Goal: Book appointment/travel/reservation

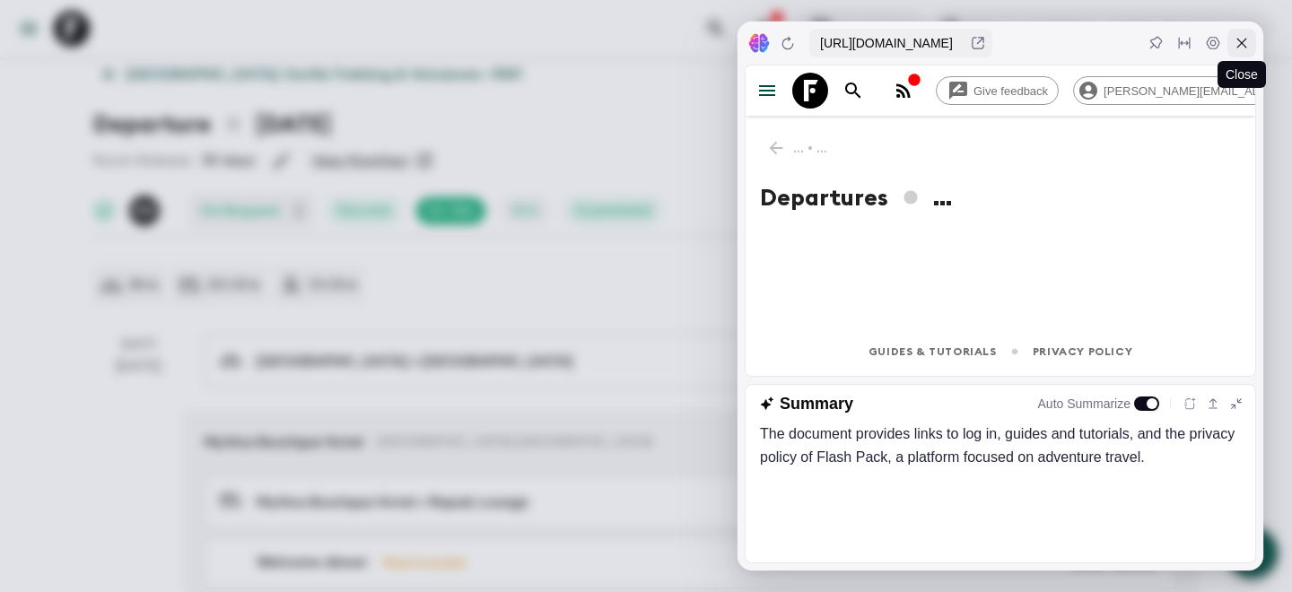
click at [1242, 39] on icon at bounding box center [1241, 43] width 14 height 14
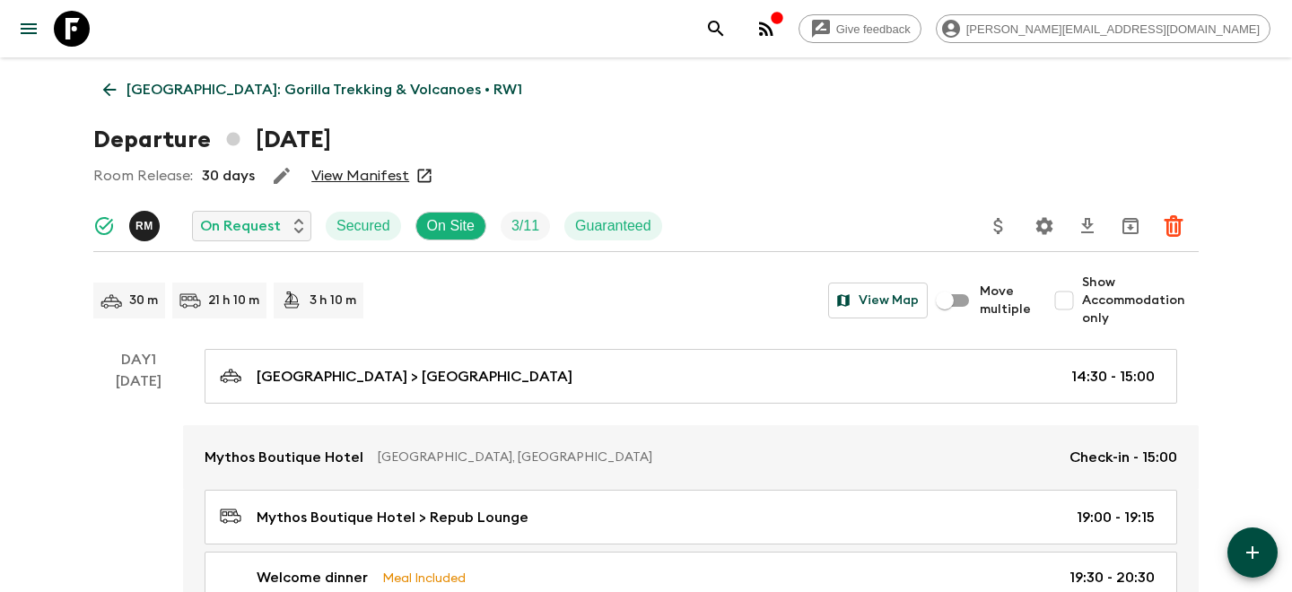
click at [79, 35] on icon at bounding box center [72, 29] width 36 height 36
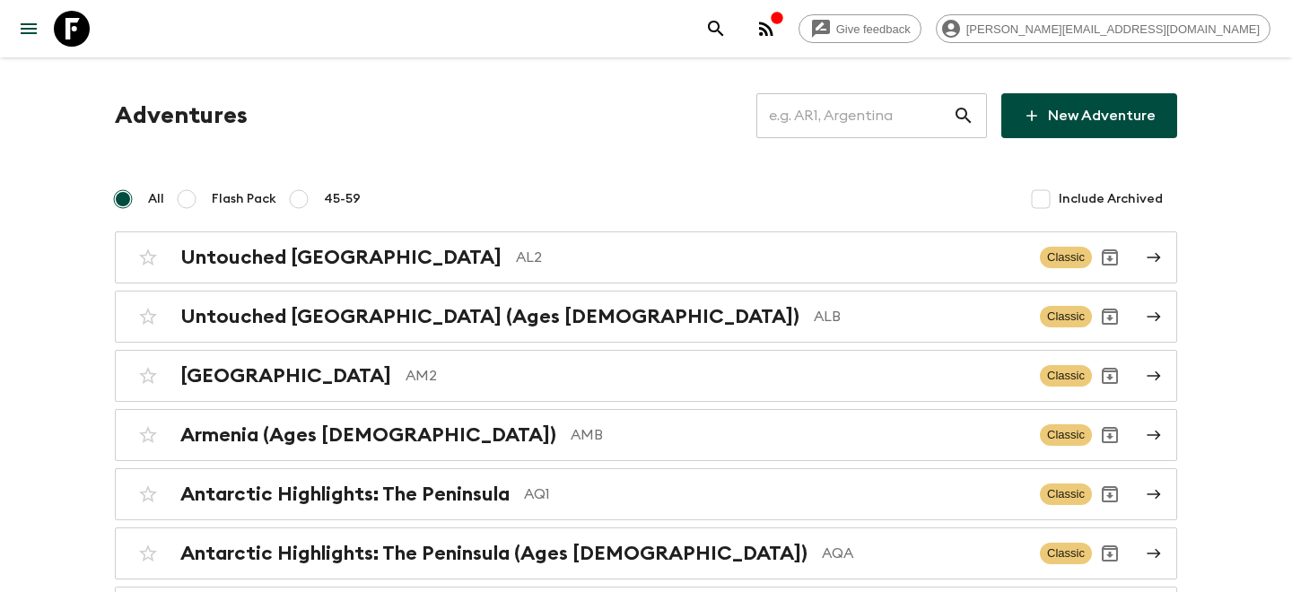
click at [845, 113] on input "text" at bounding box center [854, 116] width 196 height 50
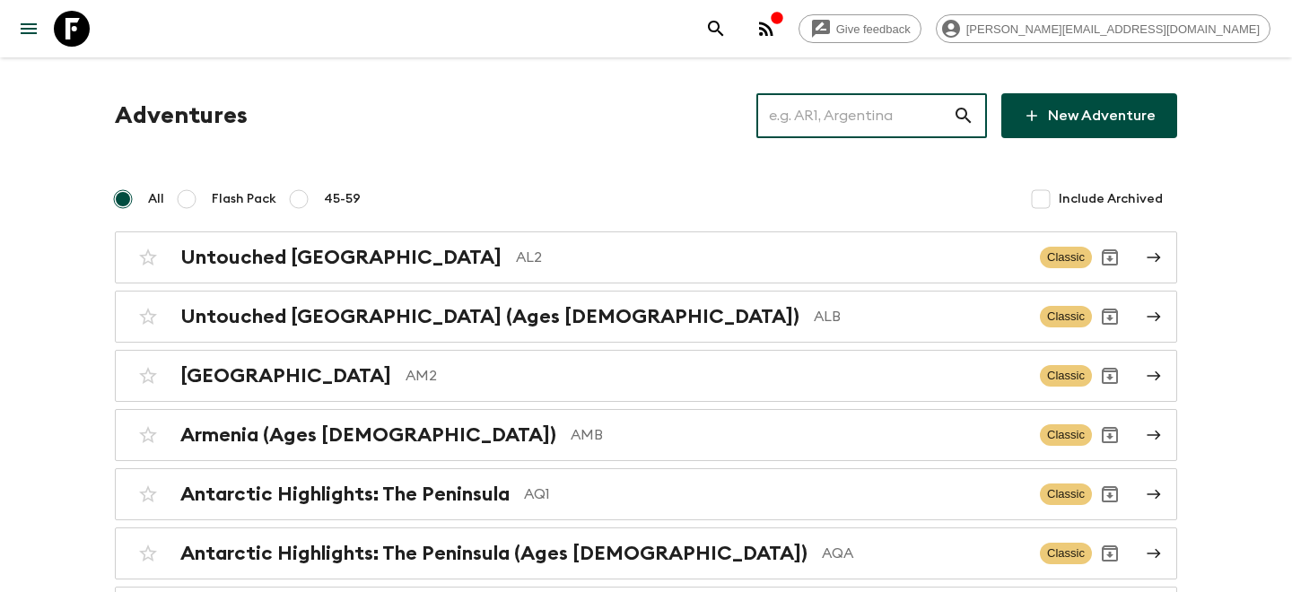
type input "n"
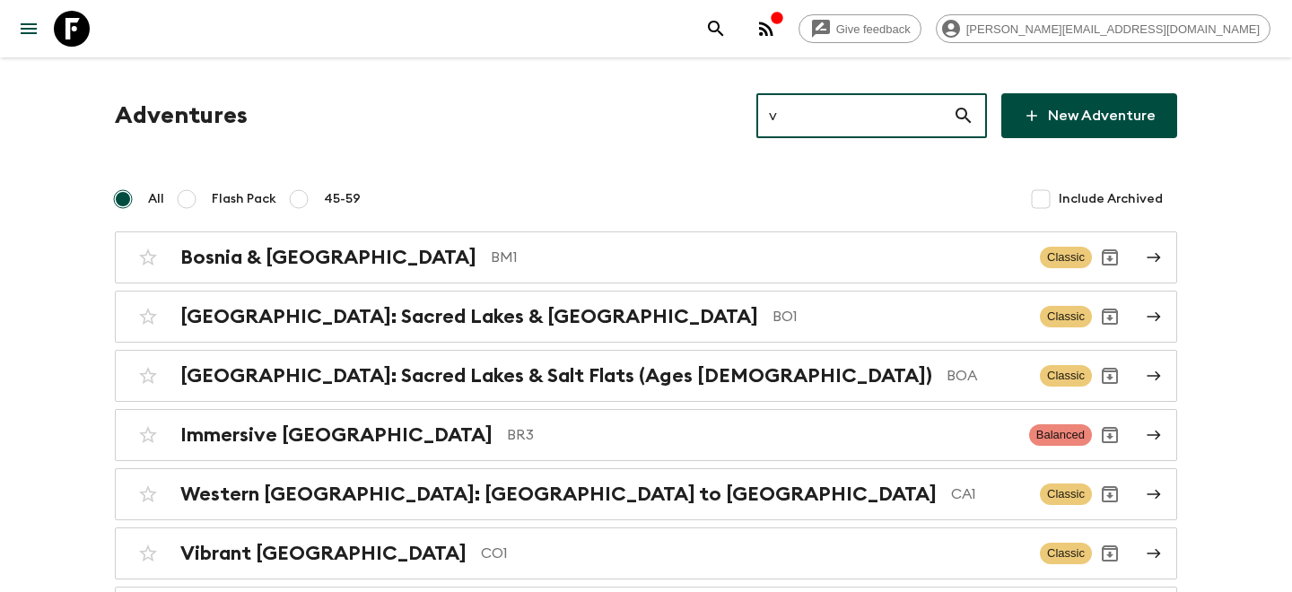
type input "vn"
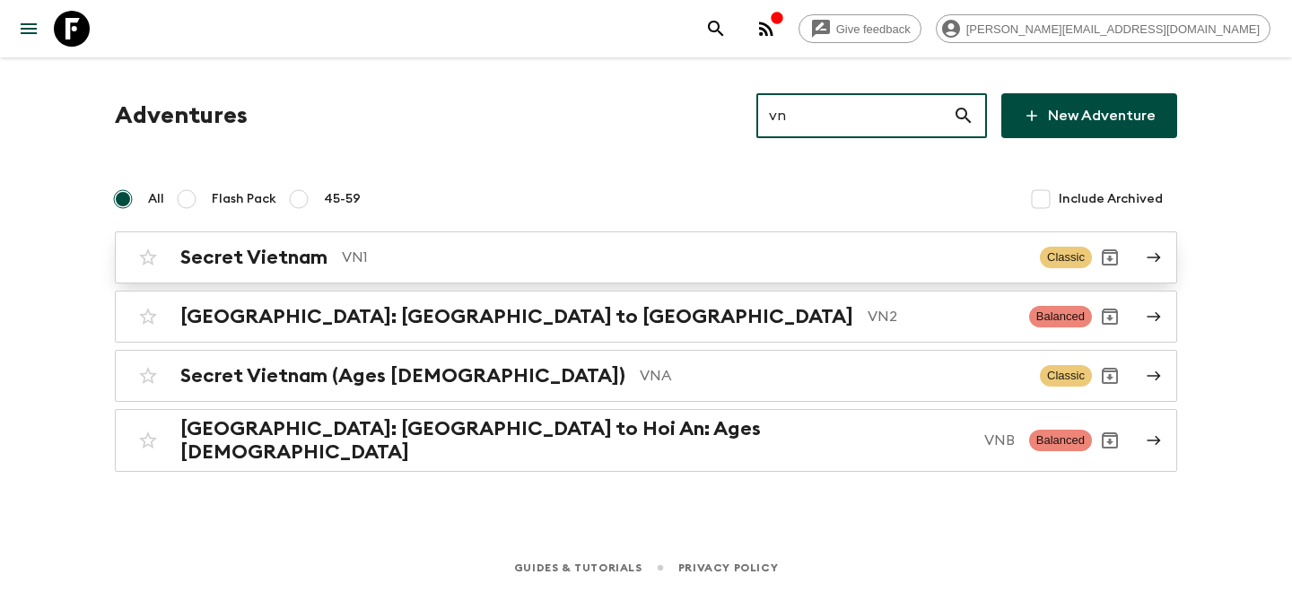
click at [258, 255] on h2 "Secret Vietnam" at bounding box center [253, 257] width 147 height 23
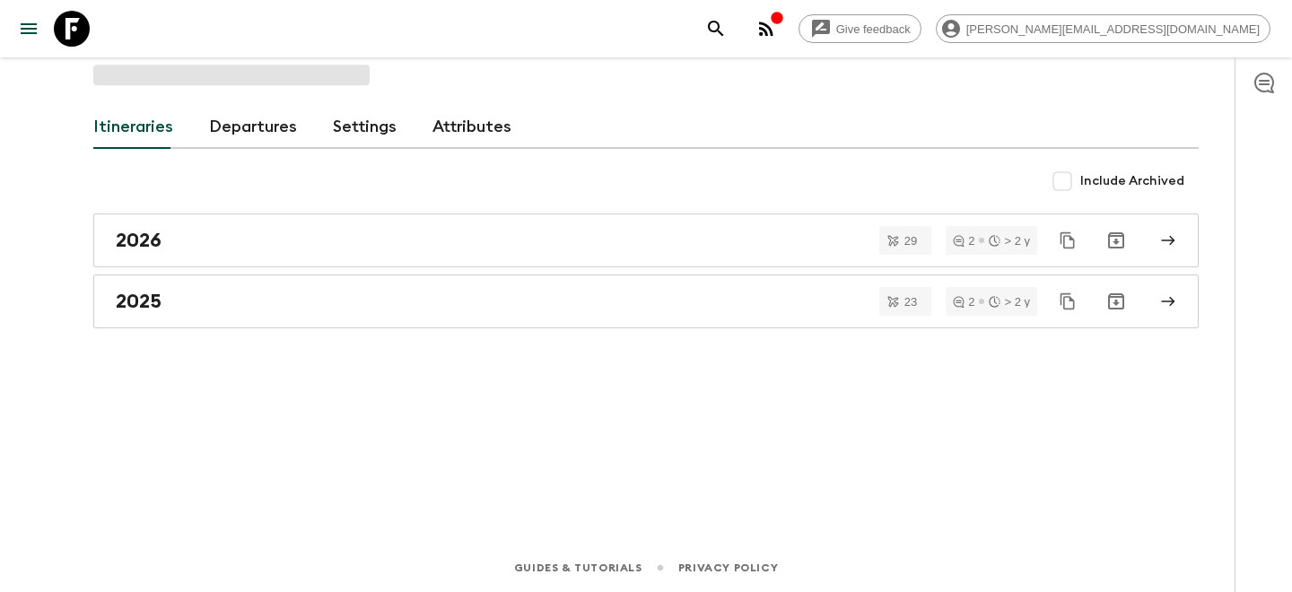
click at [248, 110] on link "Departures" at bounding box center [253, 127] width 88 height 43
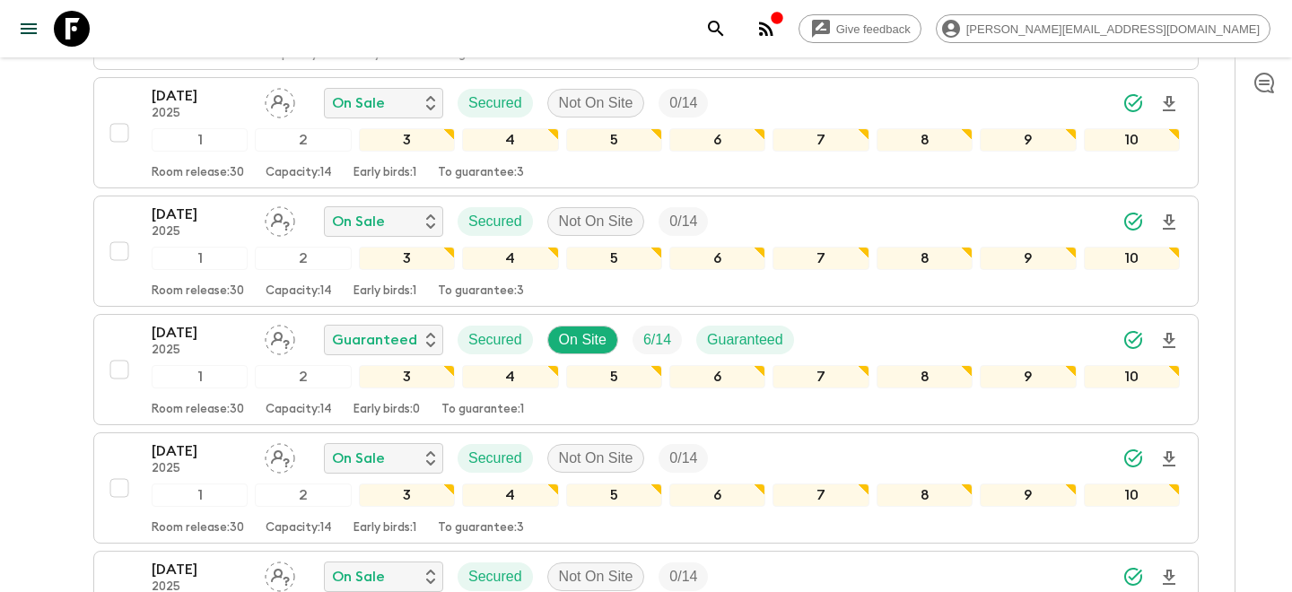
scroll to position [2197, 0]
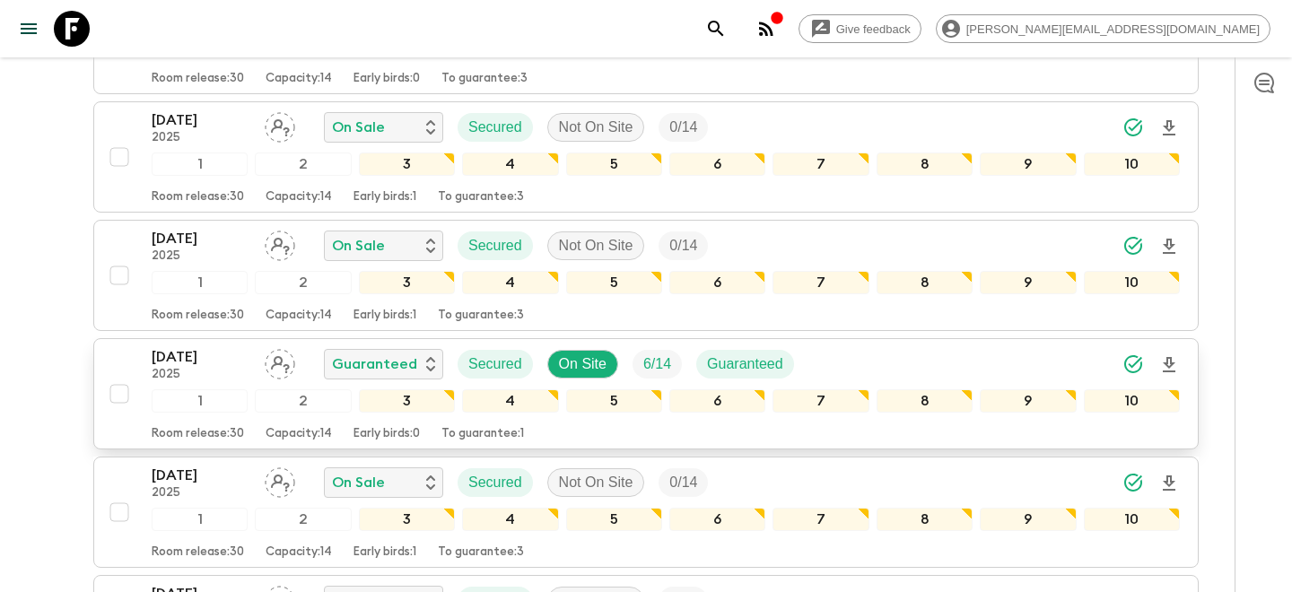
click at [152, 353] on p "[DATE]" at bounding box center [201, 357] width 99 height 22
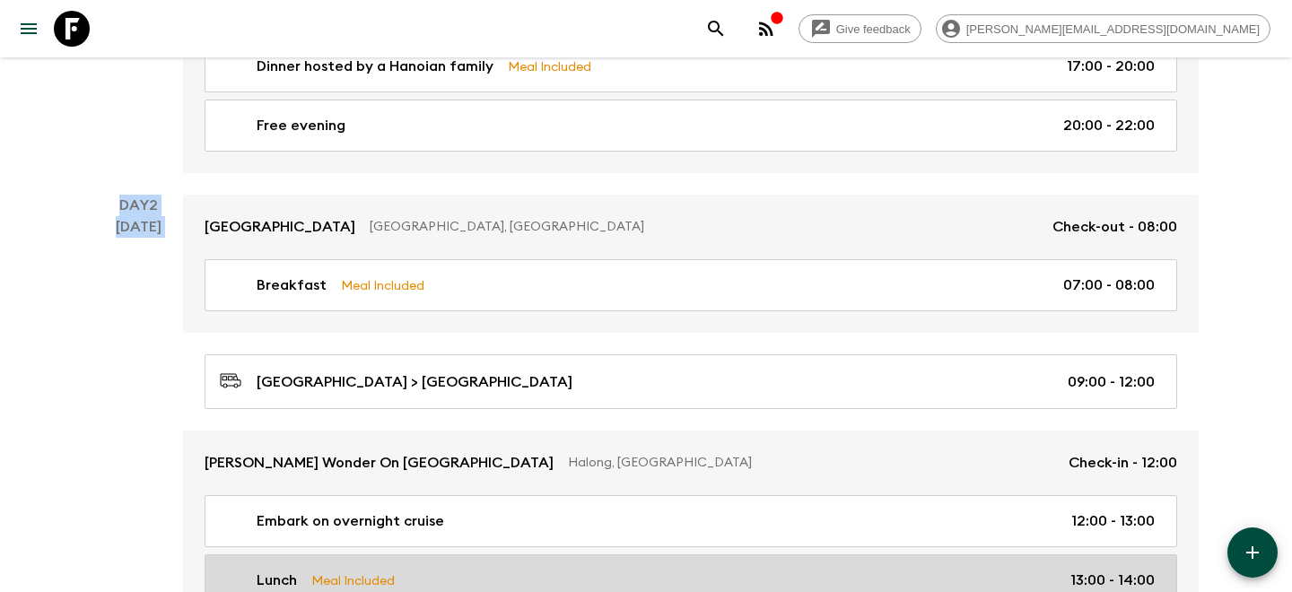
scroll to position [586, 0]
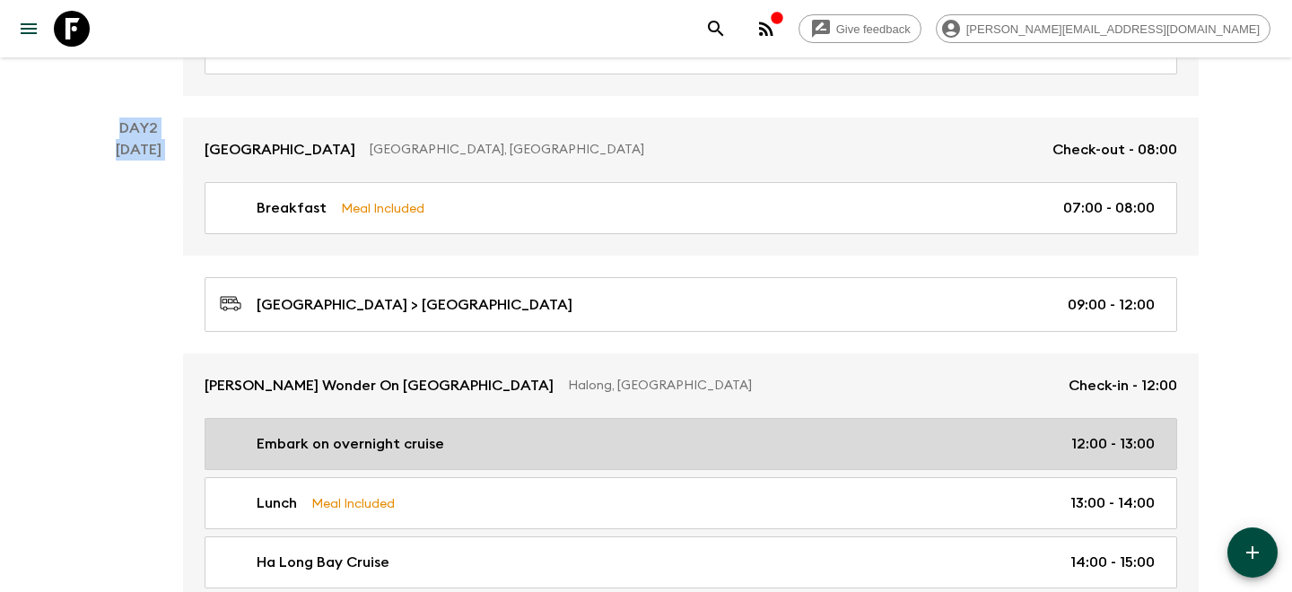
drag, startPoint x: 564, startPoint y: 299, endPoint x: 579, endPoint y: 439, distance: 140.8
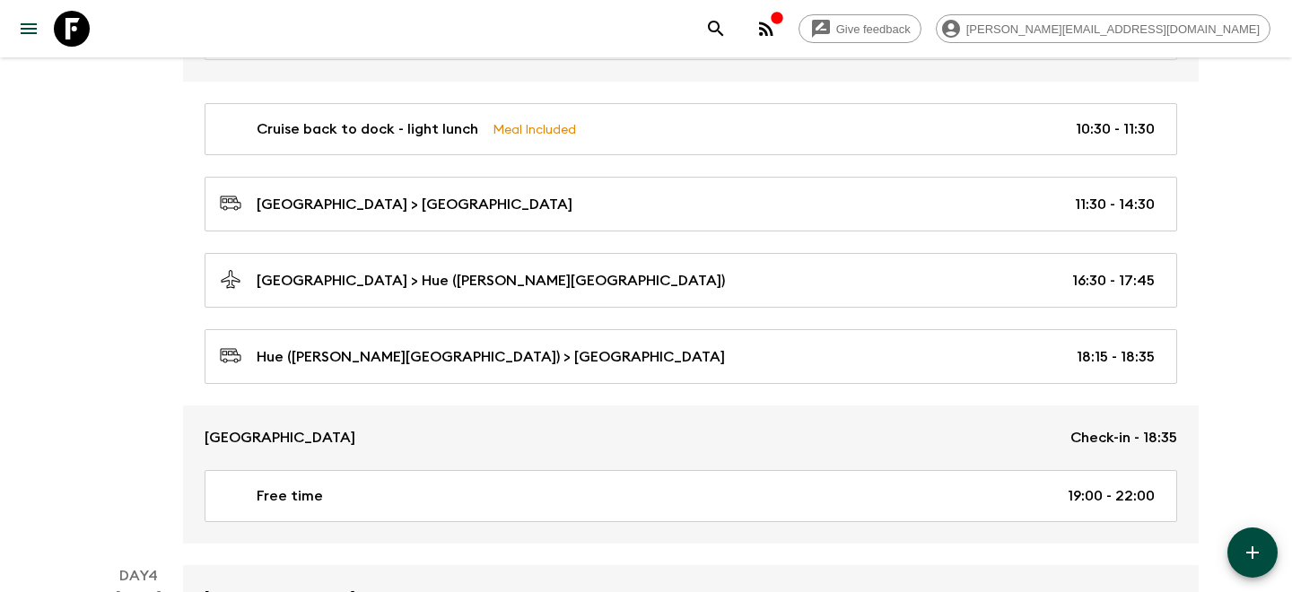
scroll to position [1623, 0]
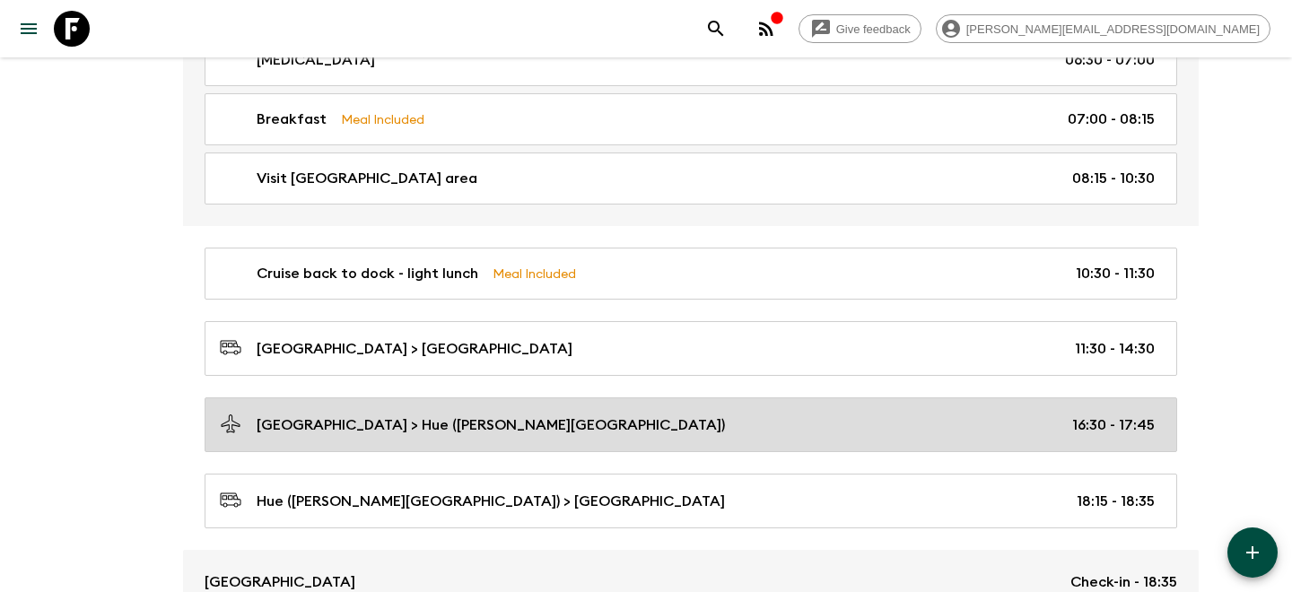
scroll to position [1481, 0]
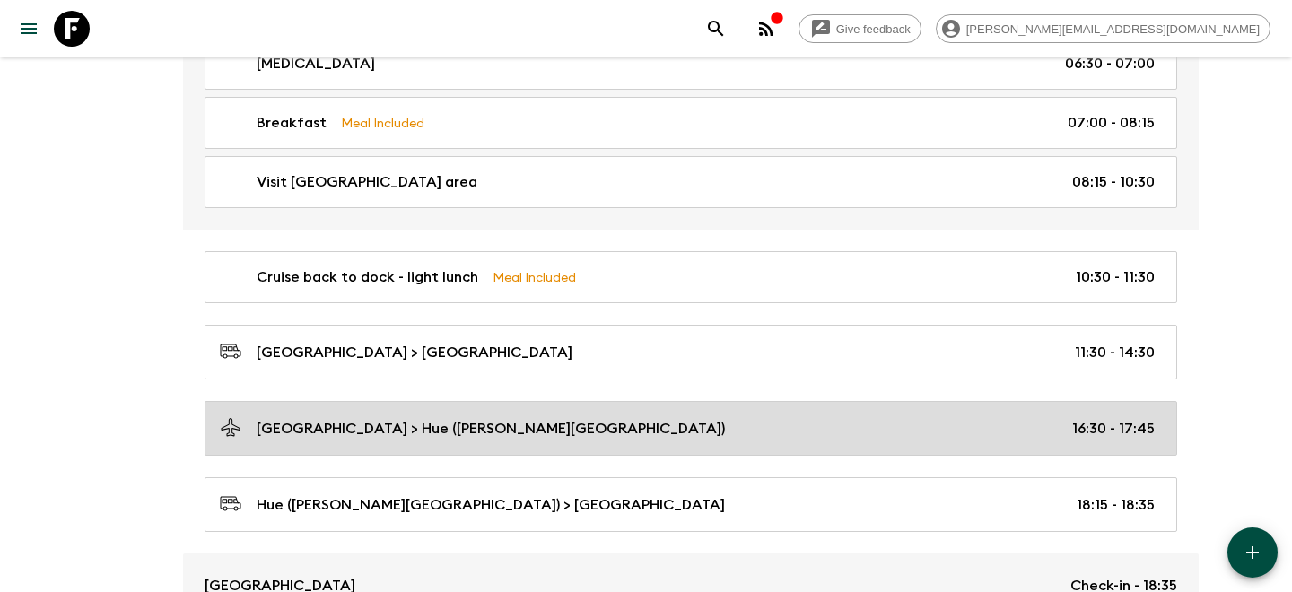
click at [388, 501] on p "Hue ([PERSON_NAME][GEOGRAPHIC_DATA]) > [GEOGRAPHIC_DATA]" at bounding box center [491, 505] width 468 height 22
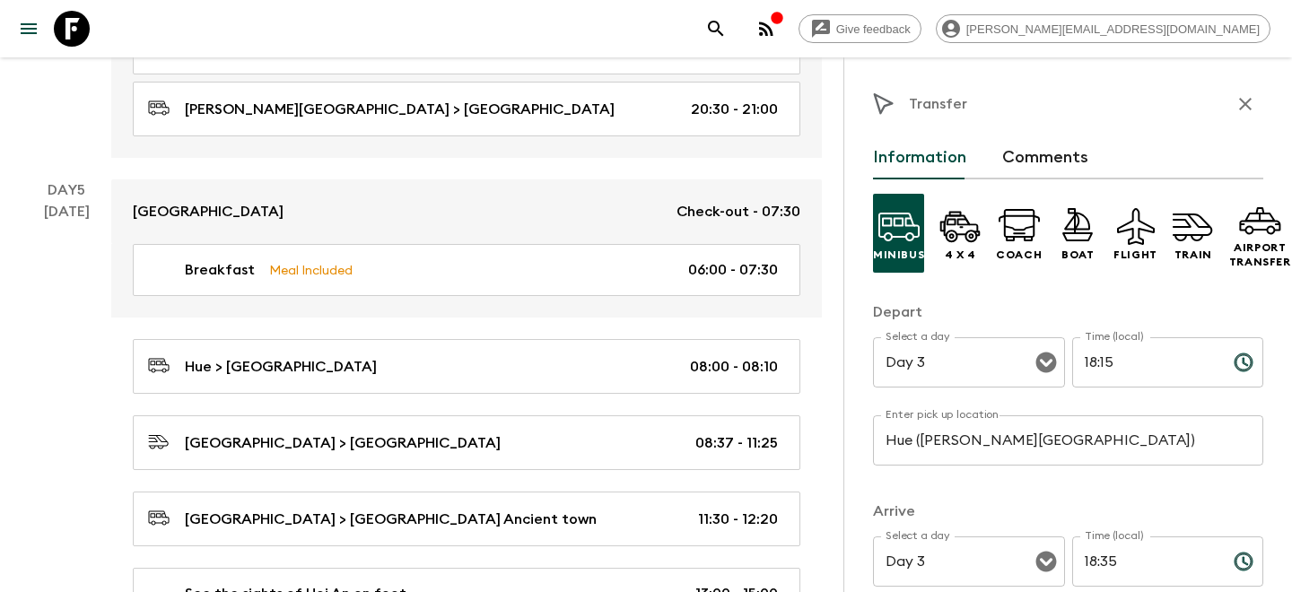
scroll to position [2573, 0]
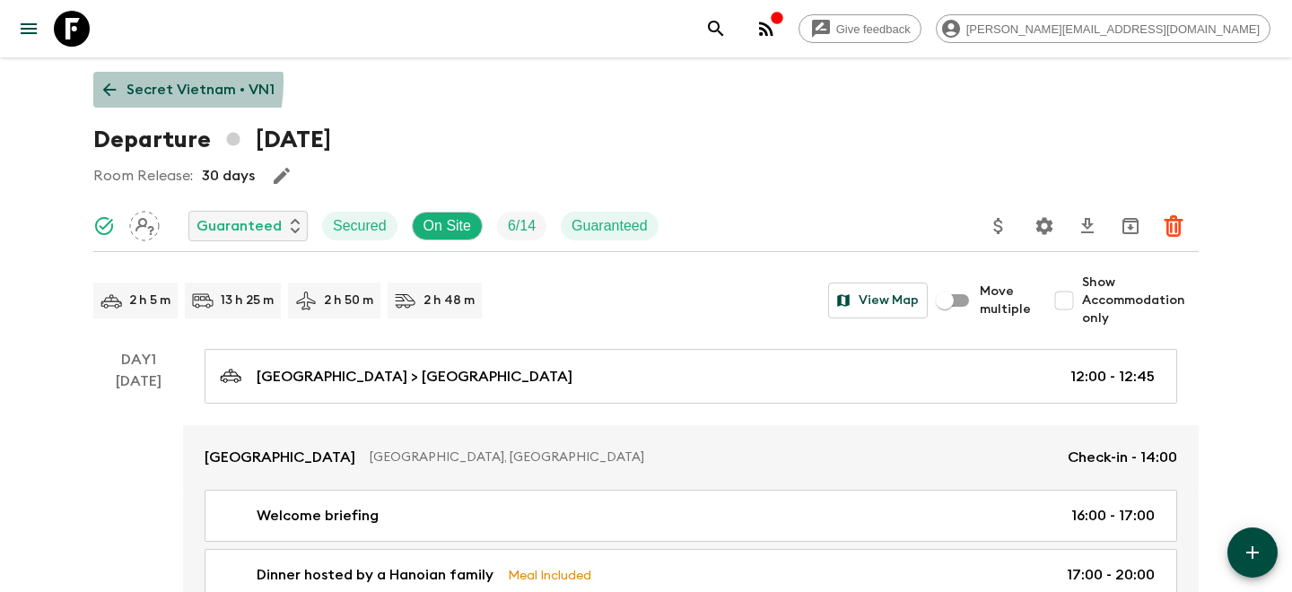
click at [122, 83] on link "Secret Vietnam • VN1" at bounding box center [188, 90] width 191 height 36
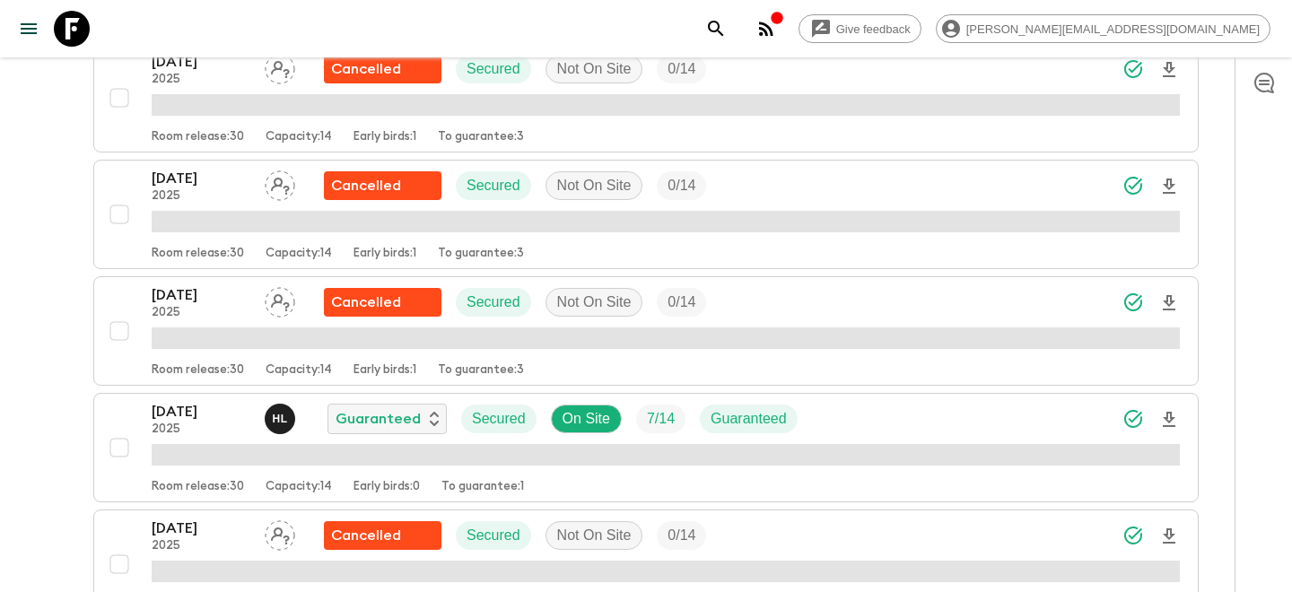
scroll to position [1339, 0]
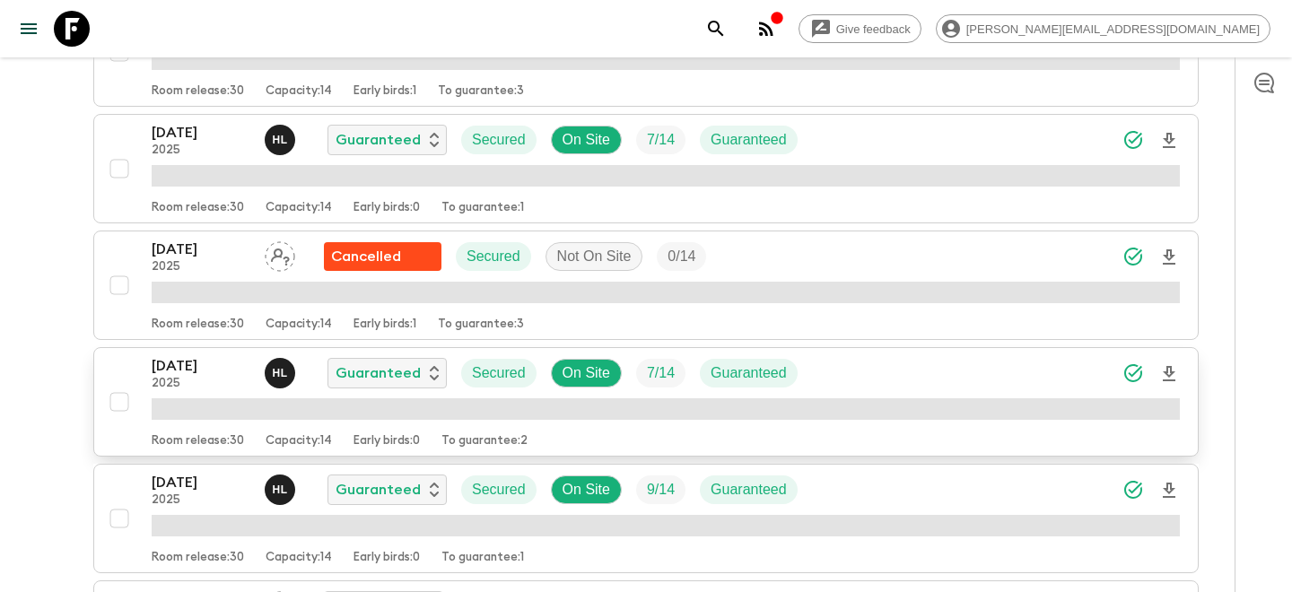
click at [179, 374] on p "[DATE]" at bounding box center [201, 366] width 99 height 22
